Goal: Information Seeking & Learning: Learn about a topic

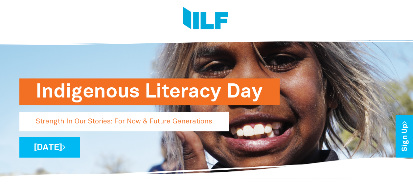
scroll to position [33, 0]
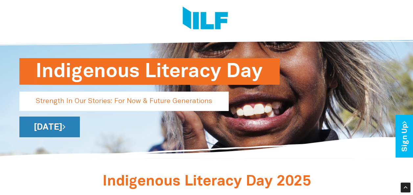
click at [80, 126] on link "[DATE]" at bounding box center [49, 127] width 60 height 21
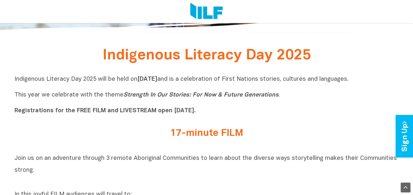
scroll to position [164, 0]
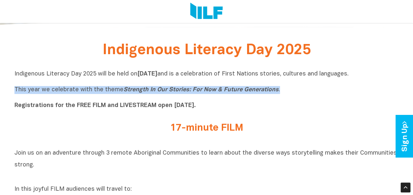
drag, startPoint x: 14, startPoint y: 90, endPoint x: 280, endPoint y: 91, distance: 266.0
click at [280, 91] on p "Indigenous Literacy Day 2025 will be held [DATE][DATE] and is a celebration of …" at bounding box center [206, 89] width 385 height 39
copy p "This year we celebrate with the theme Strength In Our Stories: For Now & Future…"
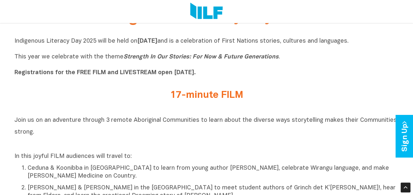
click at [245, 91] on h2 "17-minute FILM" at bounding box center [207, 95] width 247 height 11
